Goal: Task Accomplishment & Management: Use online tool/utility

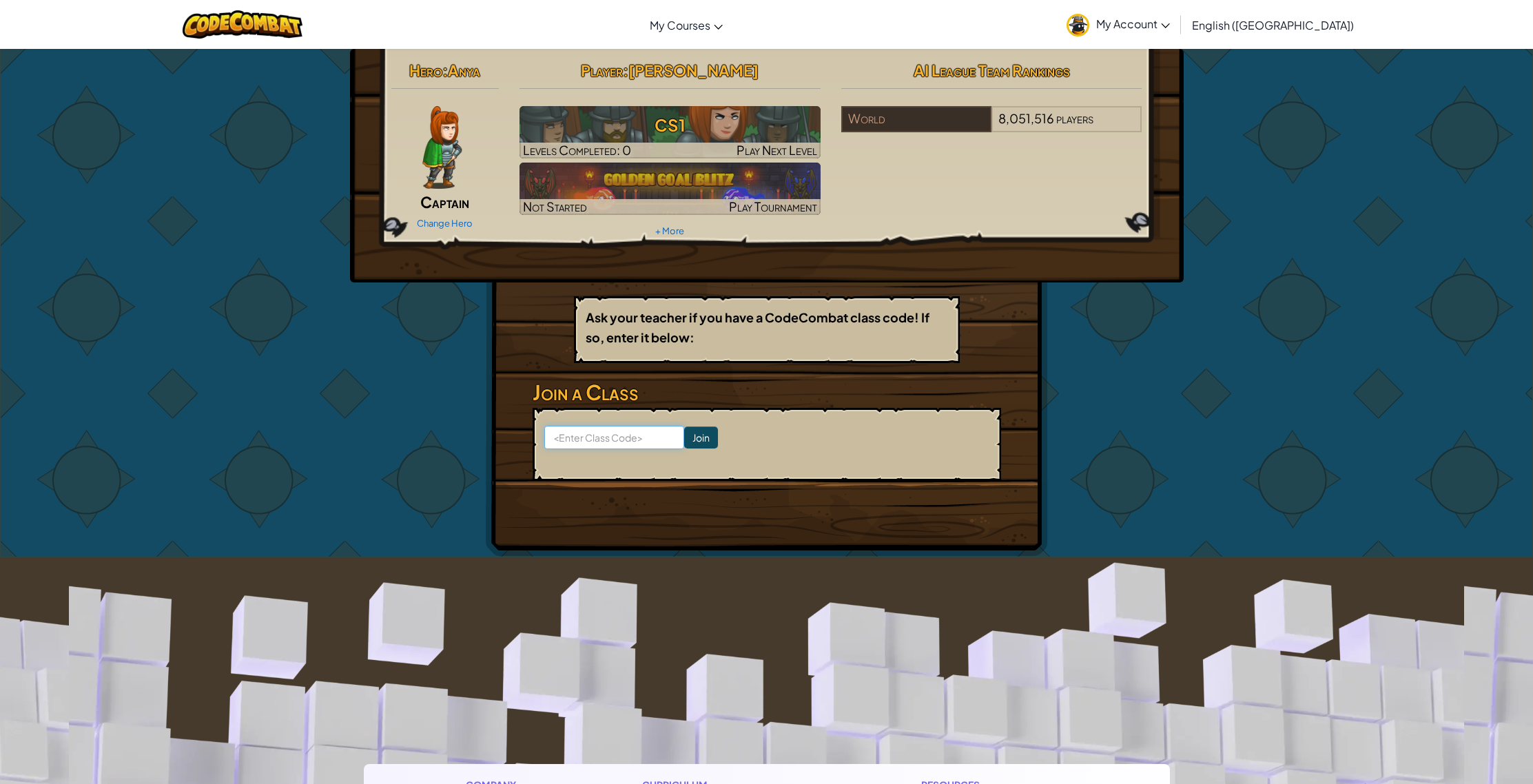
click at [616, 433] on input at bounding box center [614, 437] width 140 height 24
type input "ClassStopEgg"
click input "Join" at bounding box center [701, 437] width 34 height 22
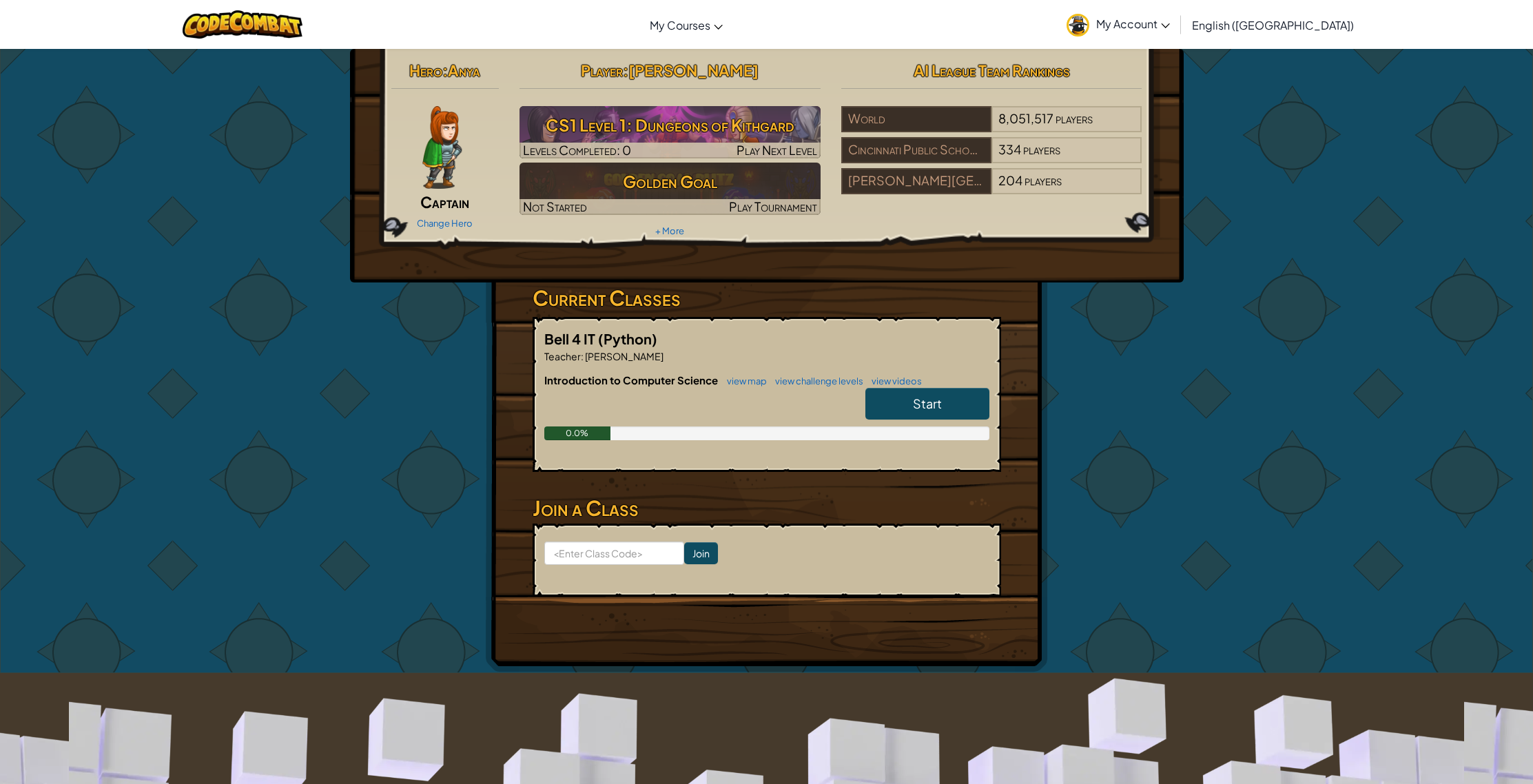
click at [934, 396] on span "Start" at bounding box center [926, 403] width 29 height 16
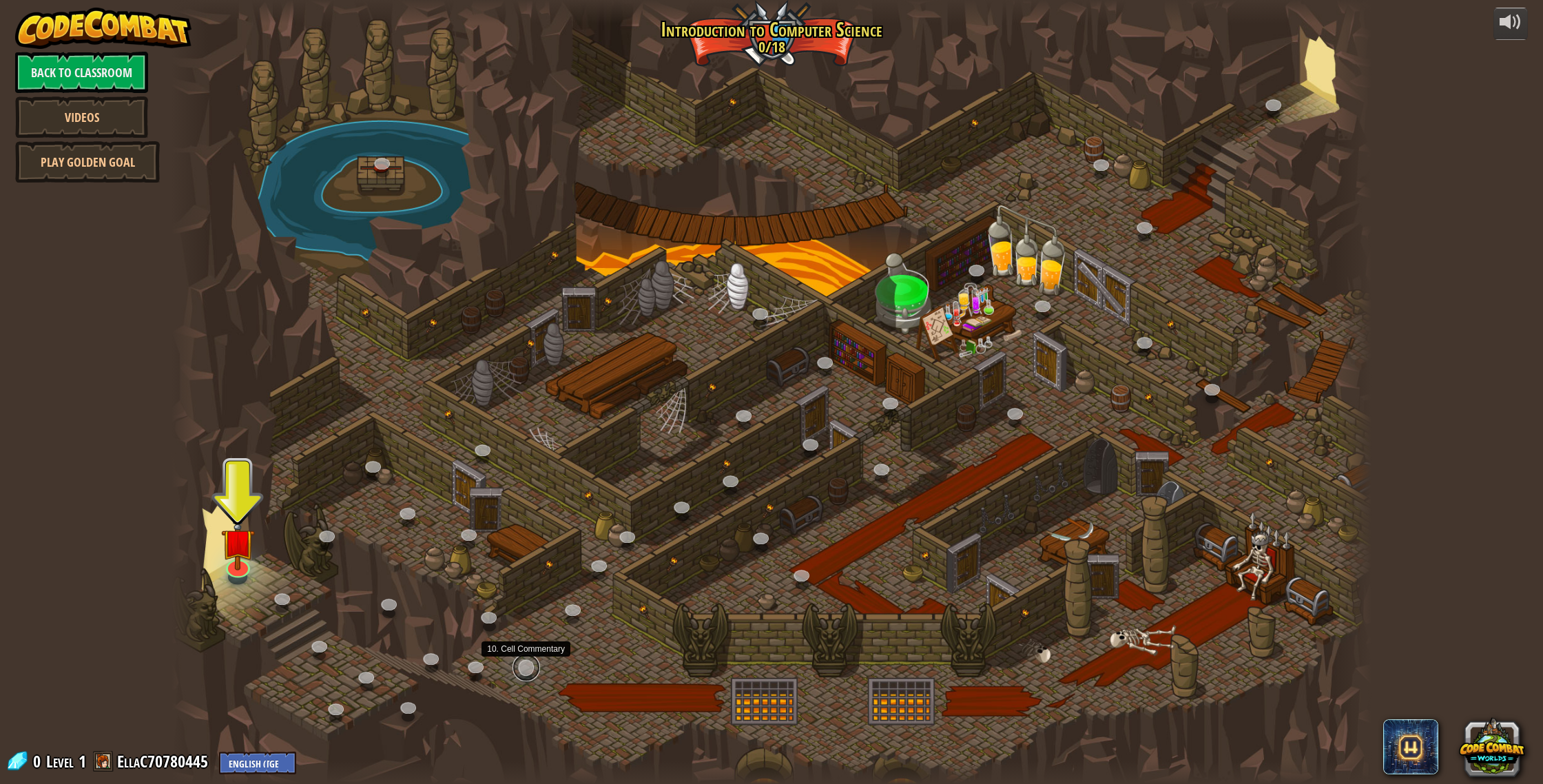
click at [518, 666] on link at bounding box center [527, 668] width 28 height 28
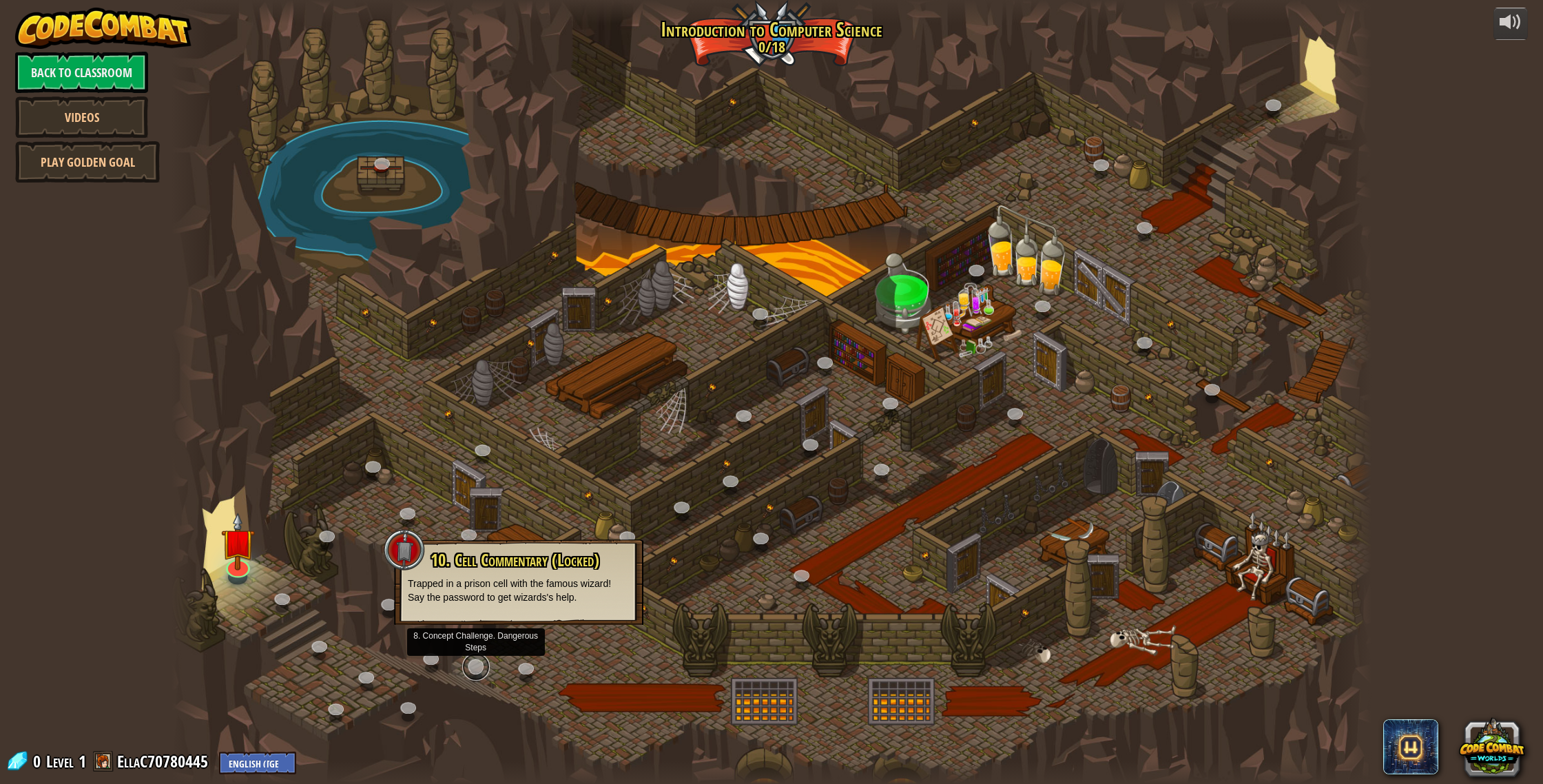
click at [487, 665] on link at bounding box center [476, 667] width 28 height 28
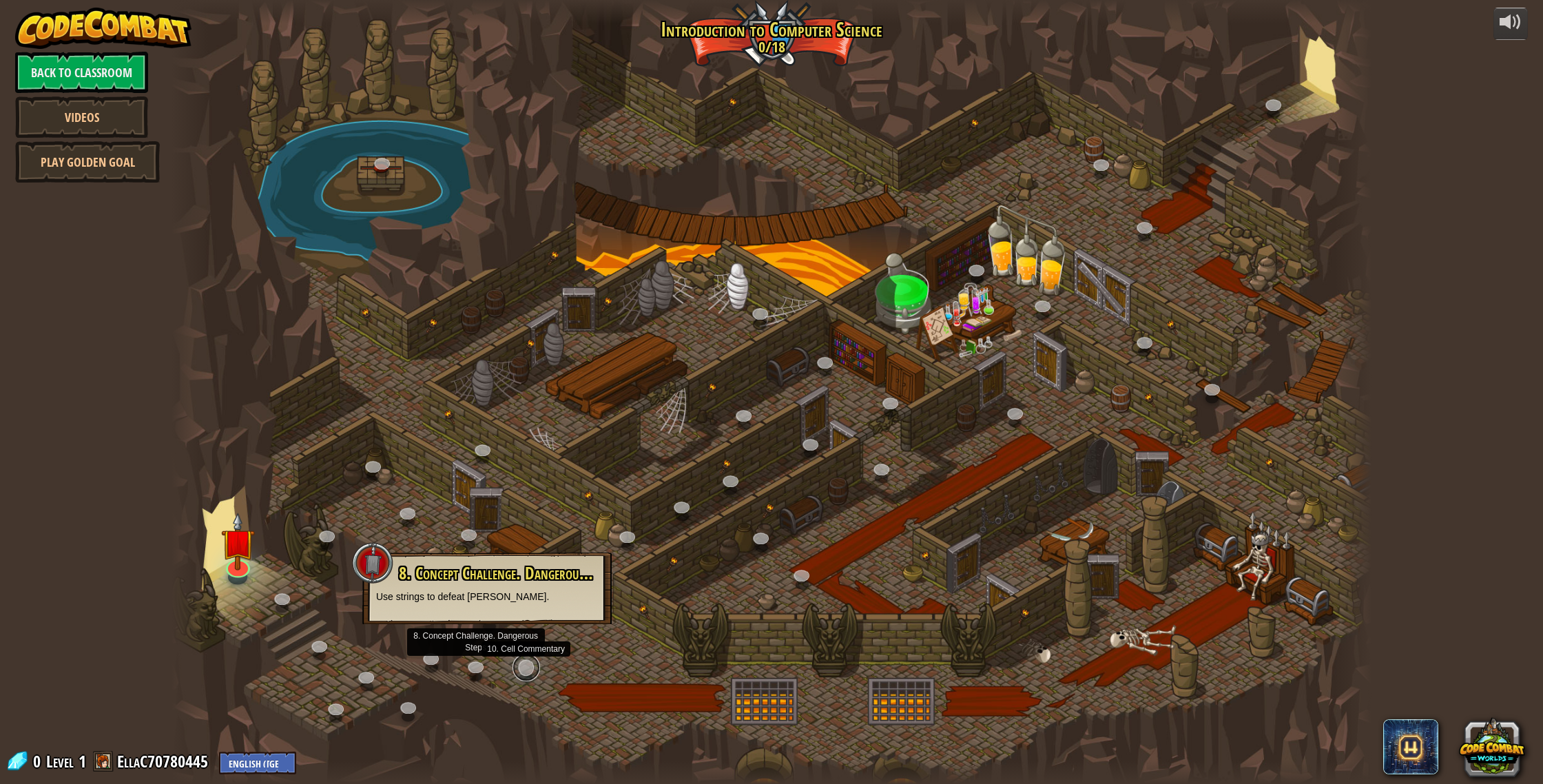
click at [528, 665] on link at bounding box center [527, 668] width 28 height 28
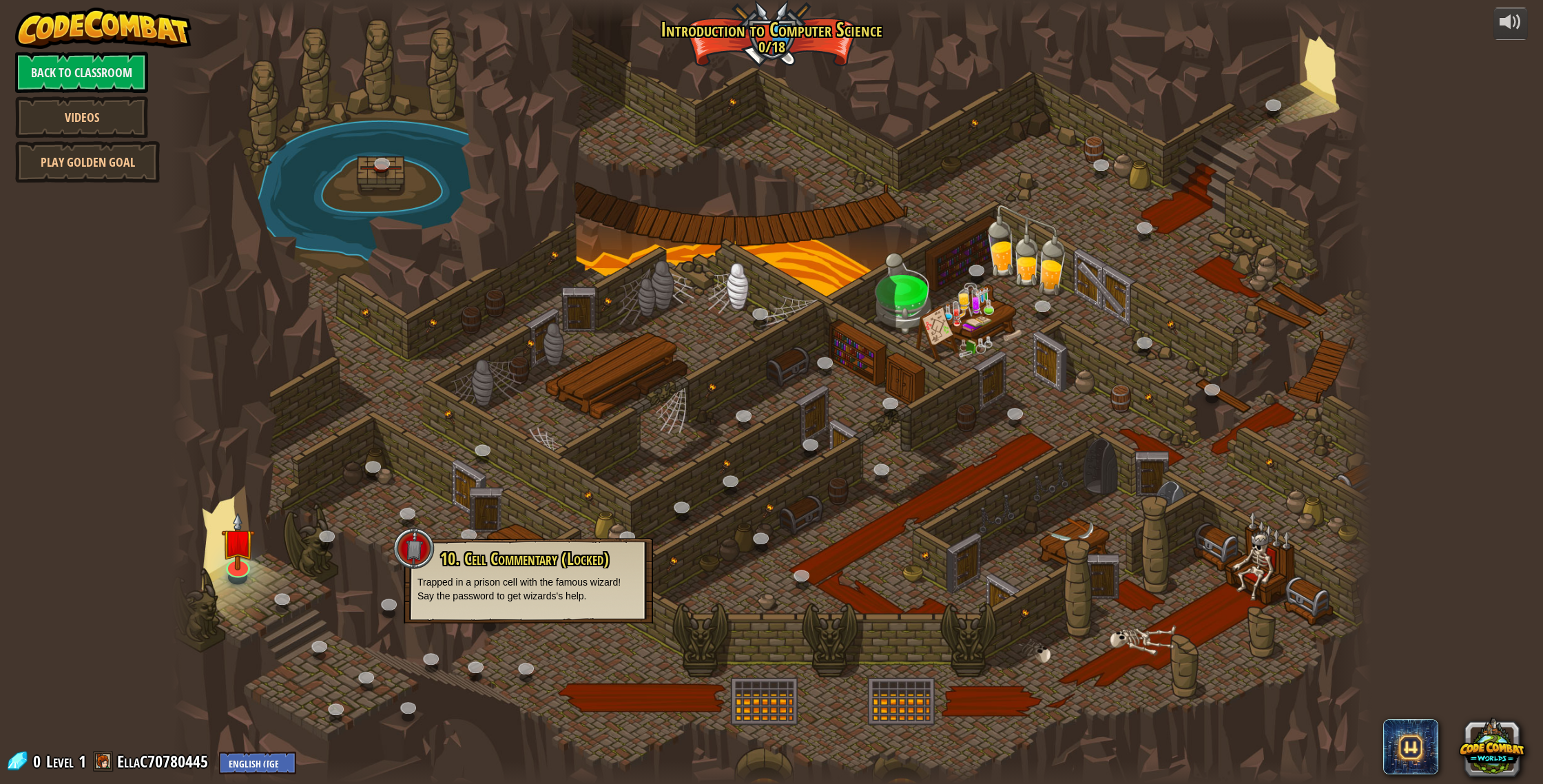
click at [572, 651] on div at bounding box center [771, 392] width 1200 height 784
